Goal: Task Accomplishment & Management: Use online tool/utility

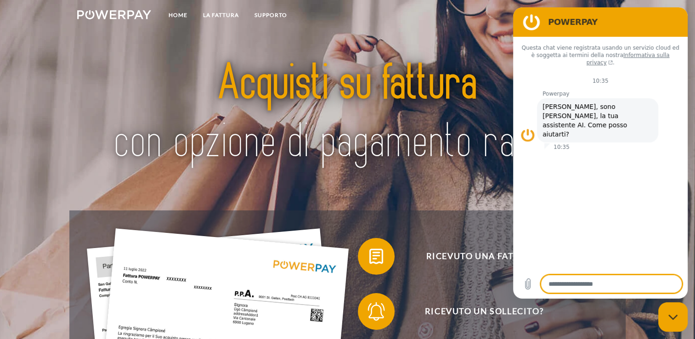
type textarea "*"
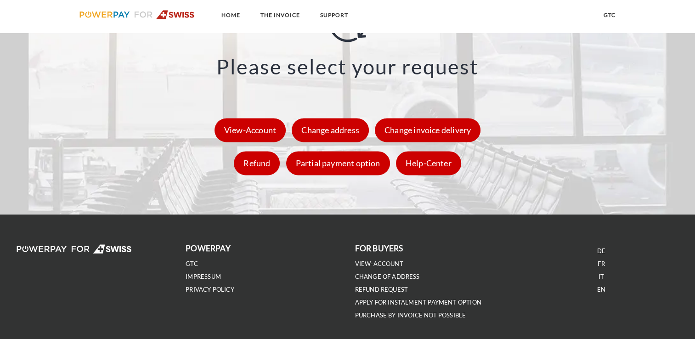
scroll to position [1372, 0]
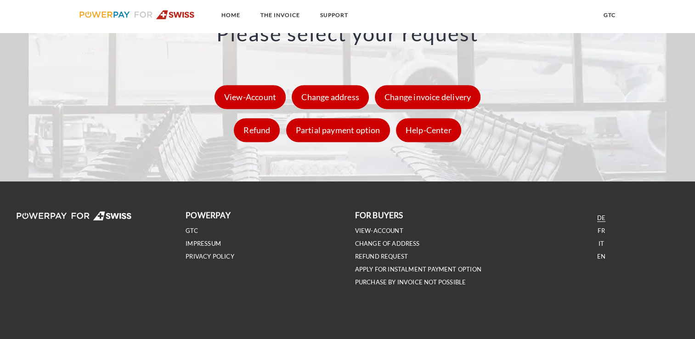
click at [598, 217] on link "DE" at bounding box center [601, 218] width 8 height 8
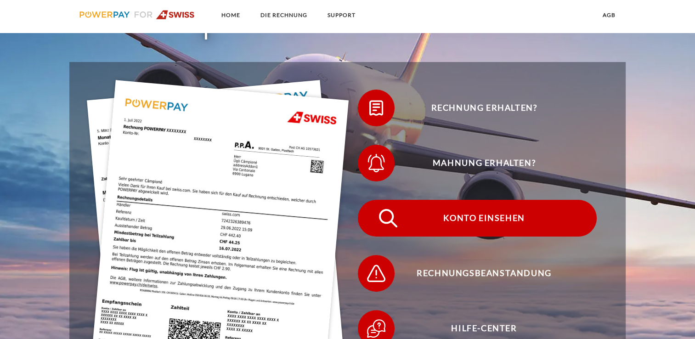
scroll to position [191, 0]
click at [499, 223] on span "Konto einsehen" at bounding box center [483, 218] width 225 height 37
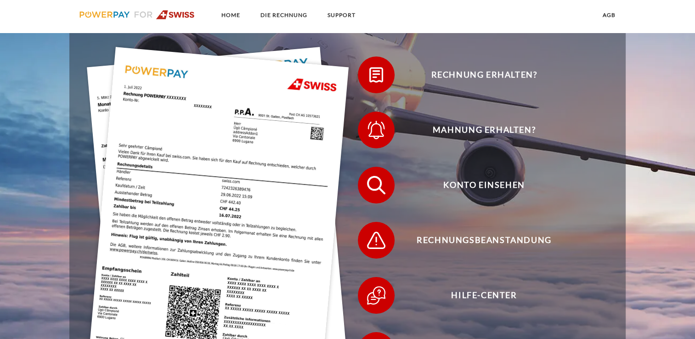
scroll to position [224, 0]
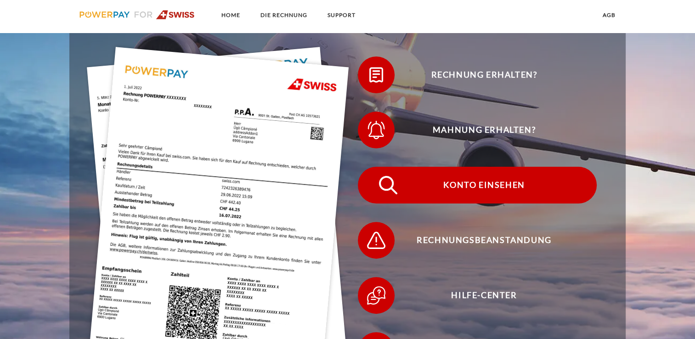
click at [501, 182] on span "Konto einsehen" at bounding box center [483, 185] width 225 height 37
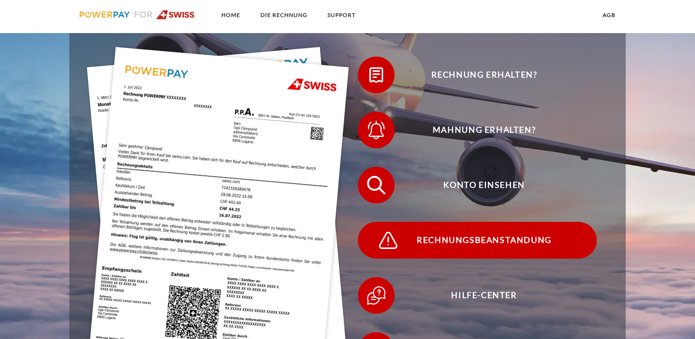
click at [464, 243] on span "Rechnungsbeanstandung" at bounding box center [483, 240] width 225 height 37
